Goal: Task Accomplishment & Management: Manage account settings

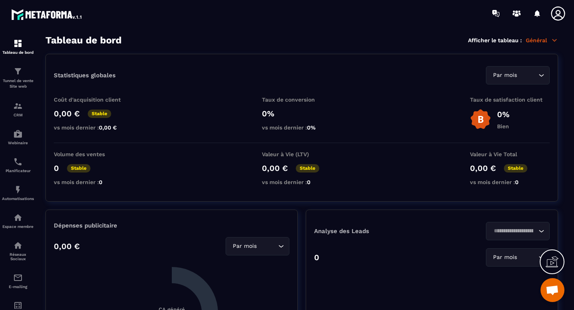
scroll to position [2746, 0]
click at [561, 17] on icon at bounding box center [558, 13] width 14 height 14
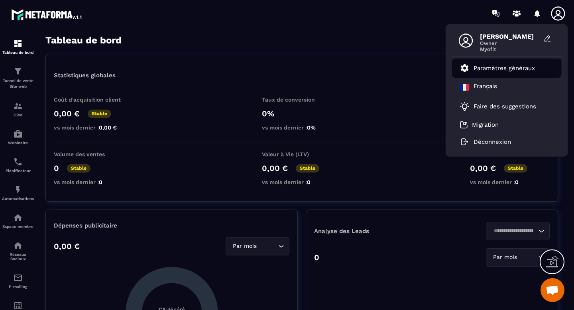
click at [517, 66] on p "Paramètres généraux" at bounding box center [504, 68] width 61 height 7
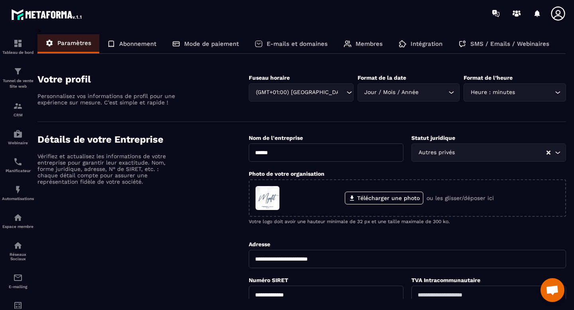
click at [566, 50] on div "**********" at bounding box center [301, 302] width 529 height 550
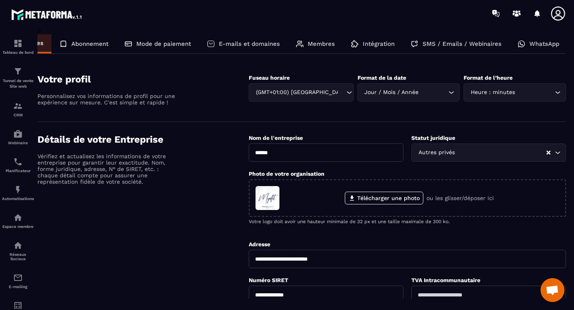
click at [525, 46] on div "WhatsApp" at bounding box center [538, 43] width 58 height 19
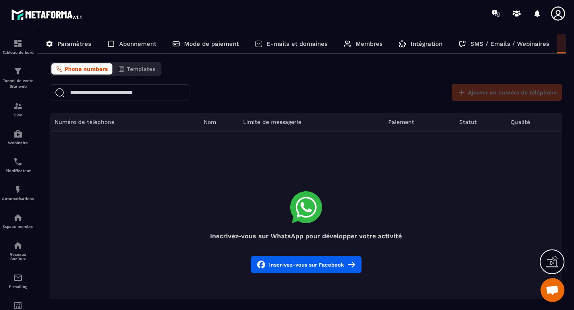
click at [322, 265] on button "Inscrivez-vous sur Facebook" at bounding box center [306, 265] width 111 height 18
